Goal: Task Accomplishment & Management: Complete application form

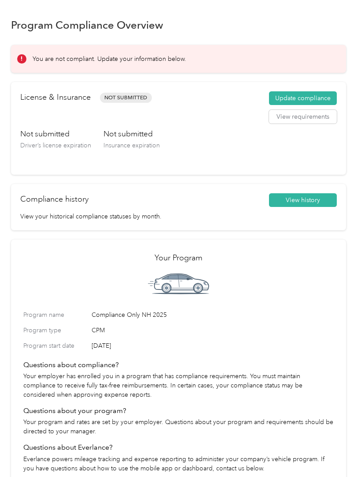
click at [319, 93] on button "Update compliance" at bounding box center [303, 98] width 68 height 14
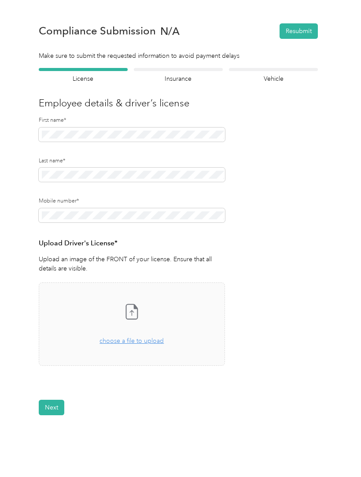
click at [138, 339] on span "choose a file to upload" at bounding box center [132, 340] width 64 height 7
click at [59, 433] on button "Next" at bounding box center [52, 433] width 26 height 15
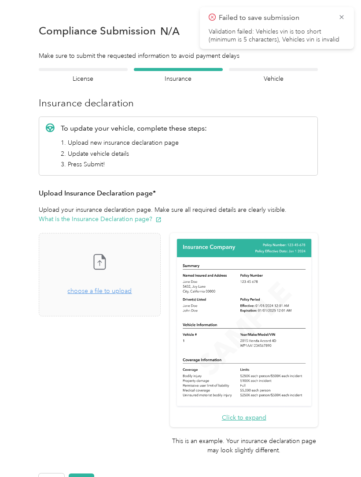
click at [91, 473] on button "Next" at bounding box center [82, 480] width 26 height 15
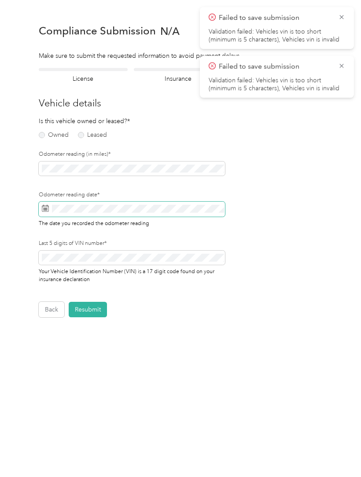
click at [77, 209] on span at bounding box center [132, 208] width 186 height 15
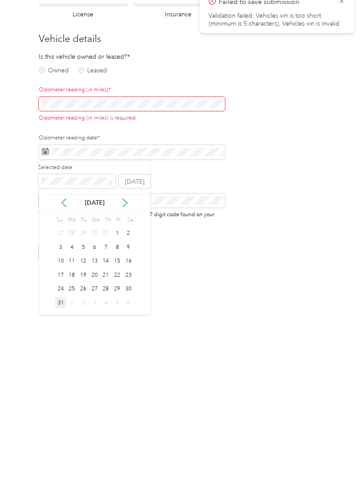
click at [63, 361] on div "31" at bounding box center [60, 366] width 11 height 11
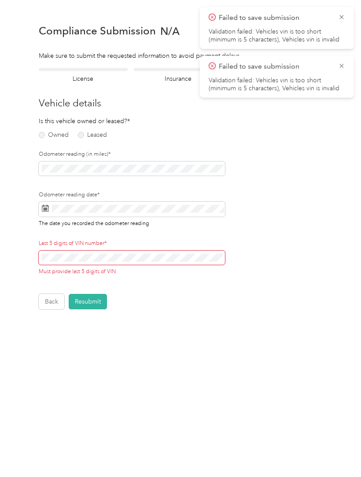
click at [47, 135] on label "Owned" at bounding box center [54, 135] width 30 height 6
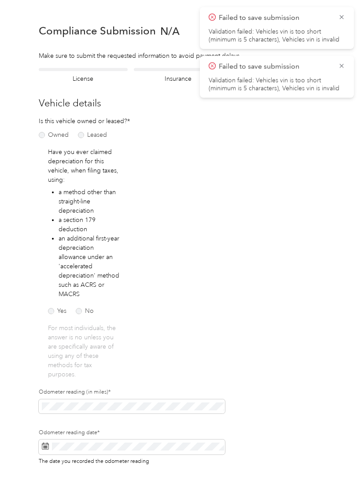
click at [81, 312] on label "No" at bounding box center [85, 311] width 18 height 6
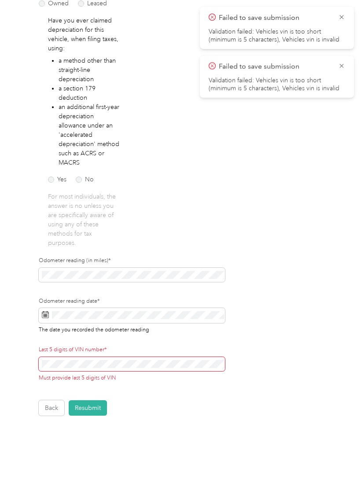
scroll to position [131, 0]
click at [90, 405] on button "Resubmit" at bounding box center [88, 407] width 38 height 15
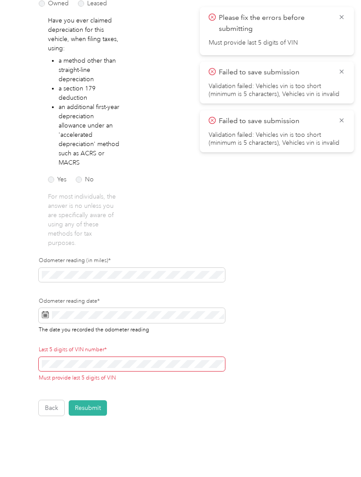
click at [89, 406] on button "Resubmit" at bounding box center [88, 407] width 38 height 15
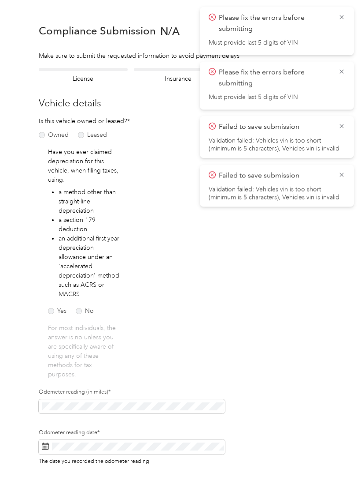
scroll to position [0, 0]
click at [233, 275] on form "Employee details & driver’s license License Insurance declaration Insurance Veh…" at bounding box center [178, 307] width 279 height 479
click at [339, 177] on icon at bounding box center [342, 175] width 7 height 8
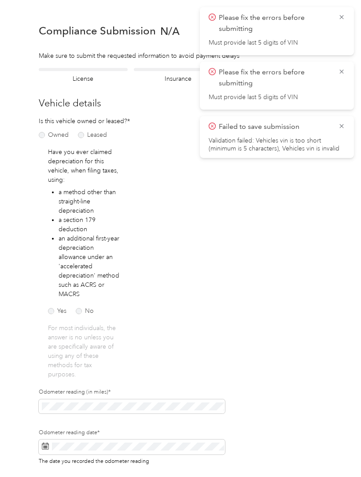
click at [342, 127] on icon at bounding box center [342, 126] width 7 height 8
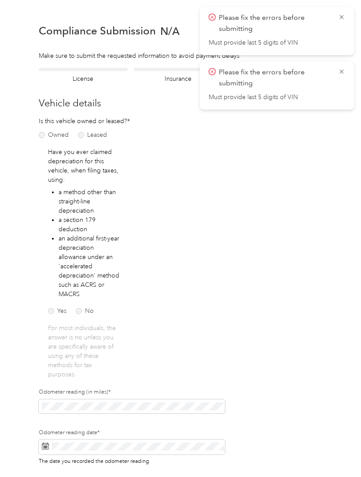
click at [341, 68] on icon at bounding box center [342, 71] width 7 height 8
click at [340, 17] on icon at bounding box center [342, 17] width 7 height 8
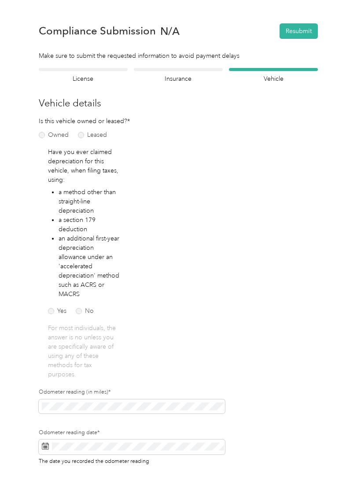
click at [290, 33] on button "Resubmit" at bounding box center [299, 30] width 38 height 15
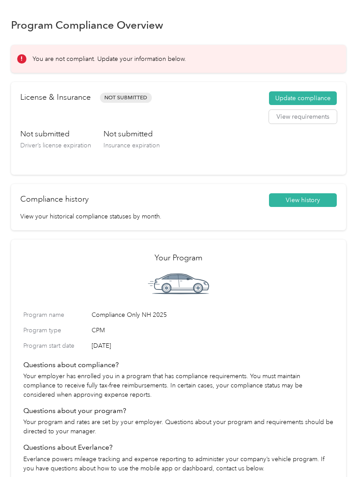
click at [305, 96] on button "Update compliance" at bounding box center [303, 98] width 68 height 14
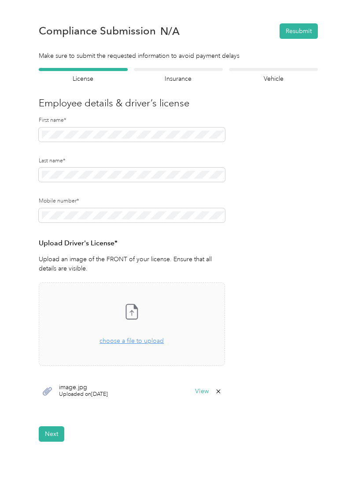
click at [88, 384] on span "image.jpg" at bounding box center [83, 387] width 49 height 6
click at [202, 391] on button "View" at bounding box center [202, 391] width 14 height 6
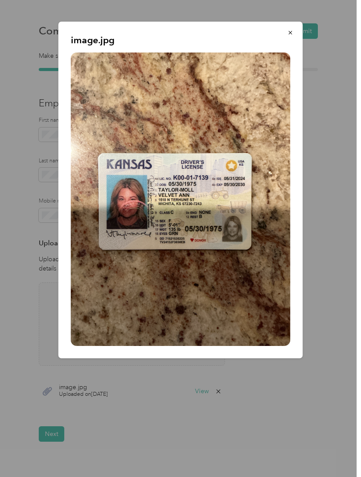
click at [335, 130] on div "image.jpg" at bounding box center [303, 191] width 245 height 339
click at [293, 32] on icon "button" at bounding box center [291, 33] width 6 height 6
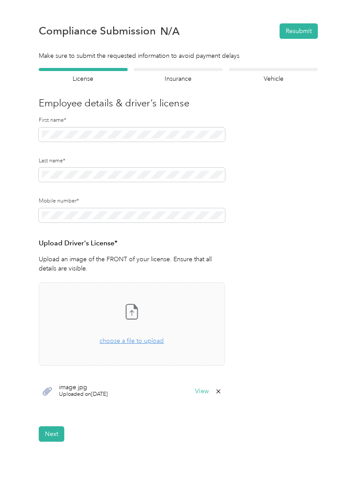
scroll to position [2, 0]
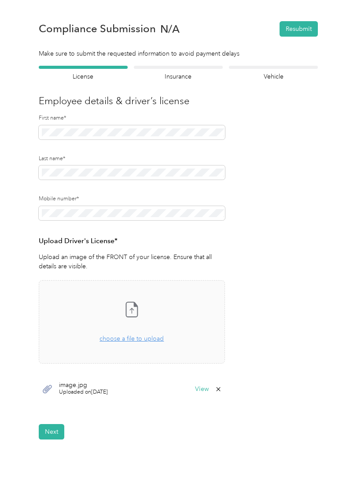
click at [150, 336] on span "choose a file to upload" at bounding box center [132, 338] width 64 height 7
click at [144, 339] on span "choose a file to upload" at bounding box center [132, 338] width 64 height 7
click at [144, 335] on span "choose a file to upload" at bounding box center [132, 338] width 64 height 7
click at [208, 387] on button "View" at bounding box center [202, 389] width 14 height 6
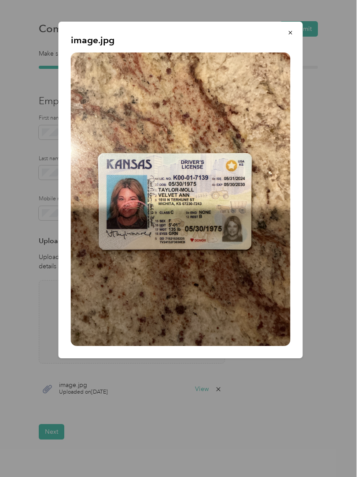
click at [246, 257] on img at bounding box center [181, 198] width 220 height 293
click at [266, 294] on img at bounding box center [181, 198] width 220 height 293
click at [259, 298] on img at bounding box center [181, 198] width 220 height 293
click at [293, 33] on icon "button" at bounding box center [291, 33] width 6 height 6
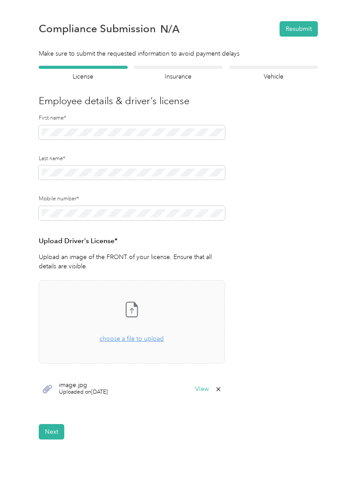
click at [51, 430] on button "Next" at bounding box center [52, 431] width 26 height 15
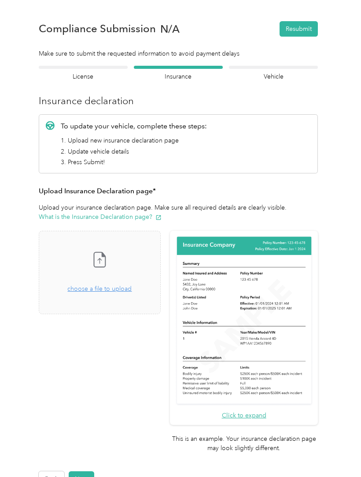
click at [99, 292] on span "choose a file to upload" at bounding box center [99, 288] width 64 height 7
click at [88, 471] on button "Next" at bounding box center [82, 478] width 26 height 15
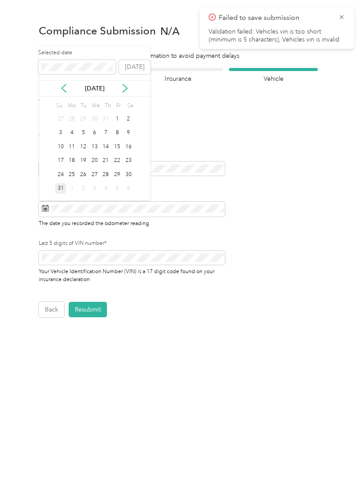
click at [65, 190] on div "31" at bounding box center [60, 188] width 11 height 11
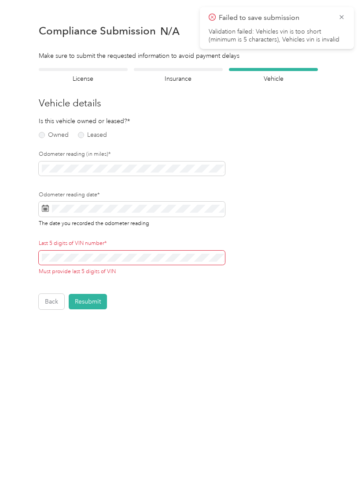
click at [91, 301] on button "Resubmit" at bounding box center [88, 301] width 38 height 15
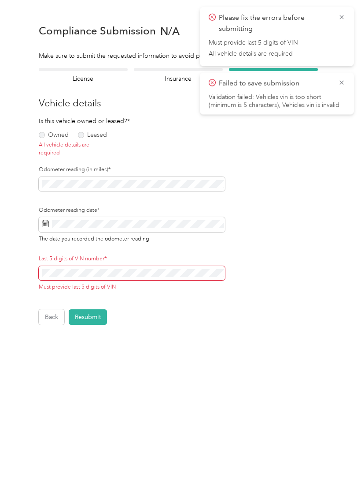
click at [45, 134] on label "Owned" at bounding box center [54, 135] width 30 height 6
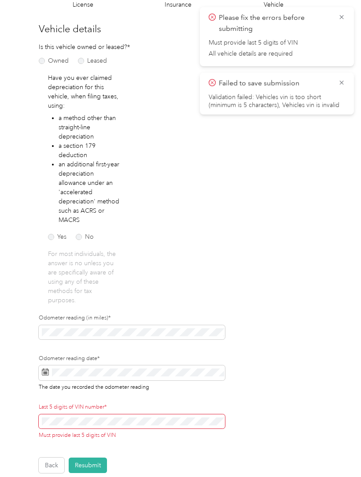
scroll to position [74, 0]
click at [81, 234] on label "No" at bounding box center [85, 237] width 18 height 6
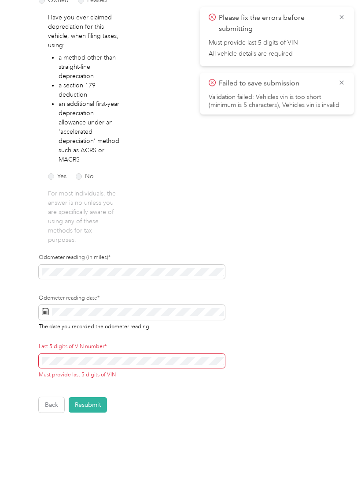
scroll to position [134, 0]
click at [97, 402] on button "Resubmit" at bounding box center [88, 404] width 38 height 15
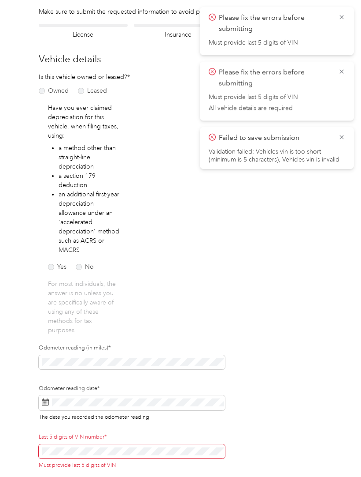
scroll to position [44, 0]
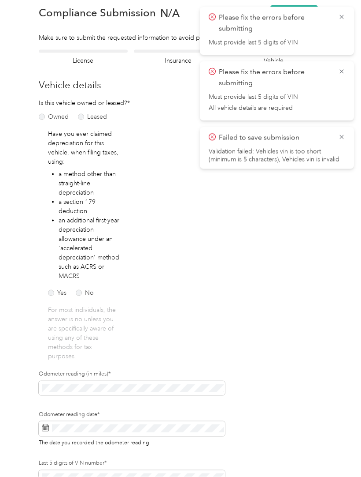
scroll to position [0, 0]
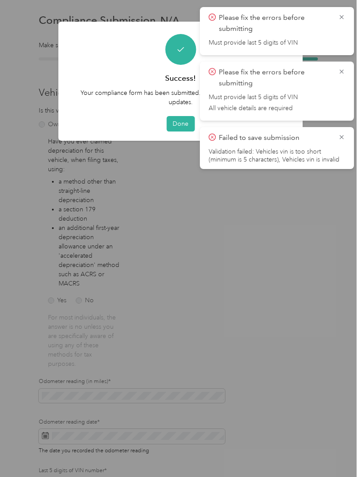
click at [340, 137] on icon at bounding box center [342, 137] width 7 height 8
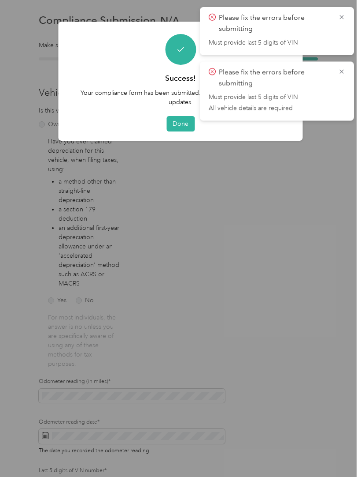
click at [345, 69] on icon at bounding box center [342, 71] width 7 height 8
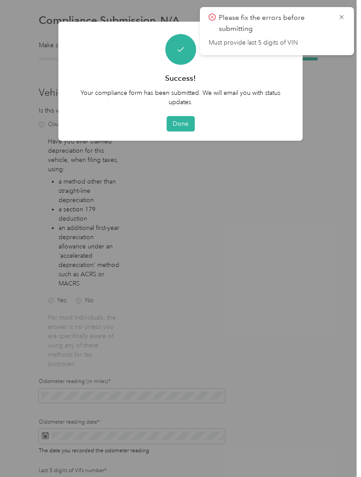
click at [343, 18] on icon at bounding box center [342, 17] width 7 height 8
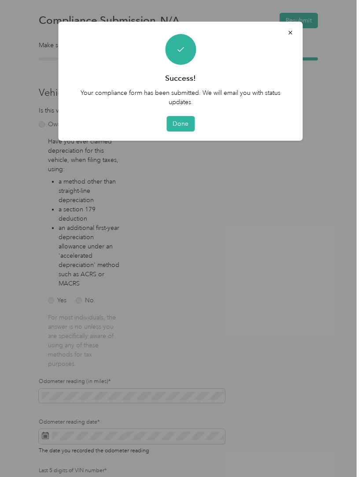
click at [183, 119] on button "Done" at bounding box center [181, 123] width 28 height 15
